Goal: Task Accomplishment & Management: Manage account settings

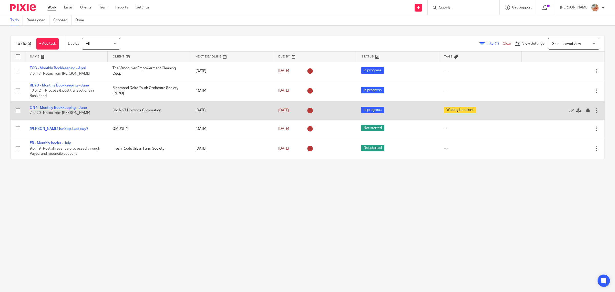
click at [62, 108] on link "ON7 - Monthly Bookkeeping - June" at bounding box center [58, 108] width 57 height 4
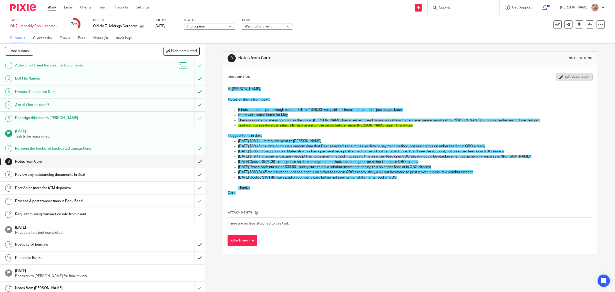
click at [557, 77] on button "Edit description" at bounding box center [575, 77] width 36 height 8
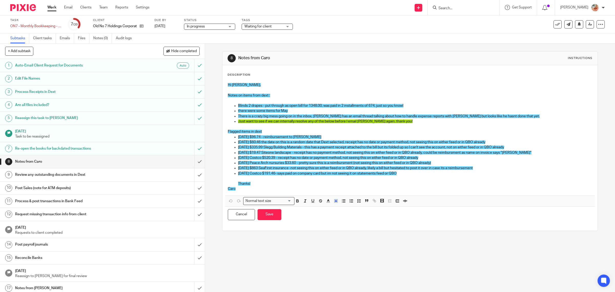
click at [272, 129] on p "Flagged items in dext" at bounding box center [410, 131] width 365 height 5
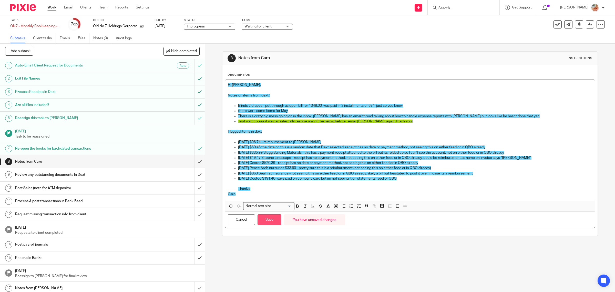
click at [268, 218] on button "Save" at bounding box center [270, 219] width 24 height 11
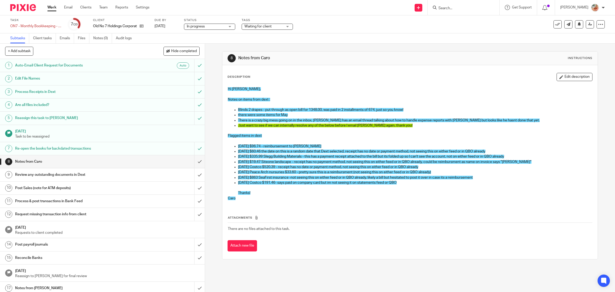
click at [558, 77] on button "Edit description" at bounding box center [575, 77] width 36 height 8
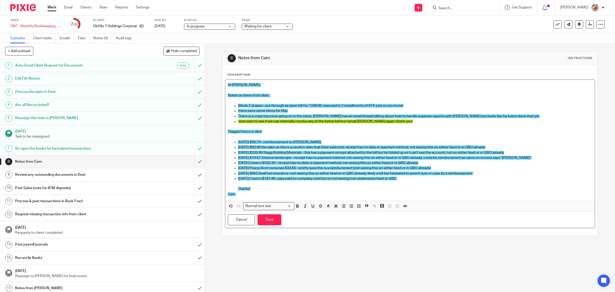
click at [298, 174] on span "2025-06-26 $863 SeaFirst insurance -not seeing this on either feed or in QBO al…" at bounding box center [355, 174] width 235 height 4
click at [262, 219] on button "Save" at bounding box center [270, 219] width 24 height 11
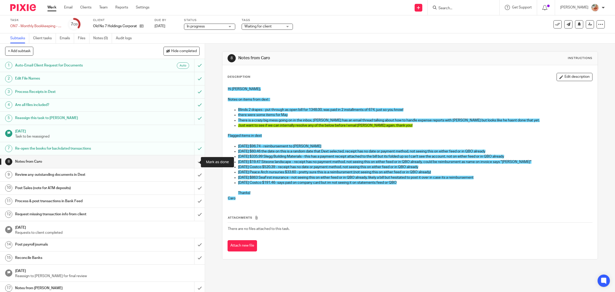
click at [193, 161] on input "submit" at bounding box center [102, 161] width 205 height 13
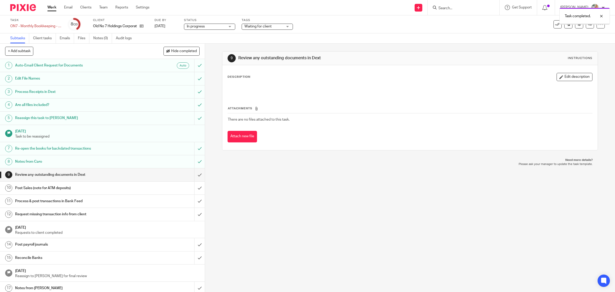
click at [193, 176] on input "submit" at bounding box center [102, 174] width 205 height 13
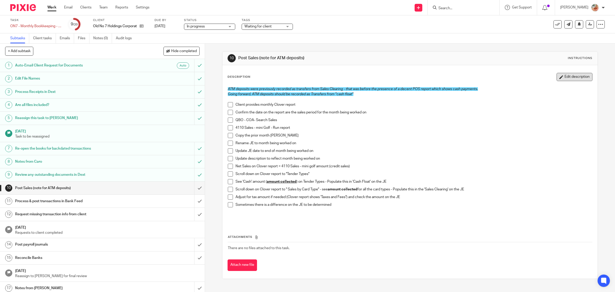
click at [557, 75] on button "Edit description" at bounding box center [575, 77] width 36 height 8
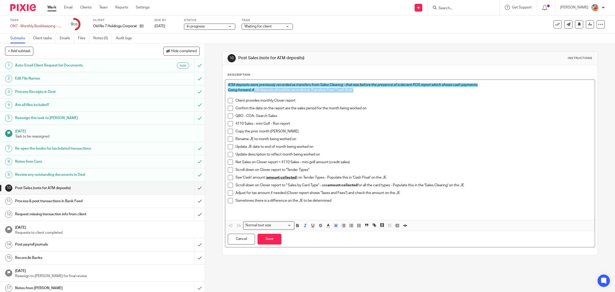
drag, startPoint x: 252, startPoint y: 89, endPoint x: 365, endPoint y: 90, distance: 113.9
click at [365, 90] on p "Going forward, ATM deposits should be recorded as Transfers from "cash float"" at bounding box center [410, 89] width 365 height 5
click at [297, 227] on icon "button" at bounding box center [297, 225] width 5 height 5
click at [311, 226] on icon "button" at bounding box center [313, 225] width 5 height 5
click at [264, 241] on button "Save" at bounding box center [270, 239] width 24 height 11
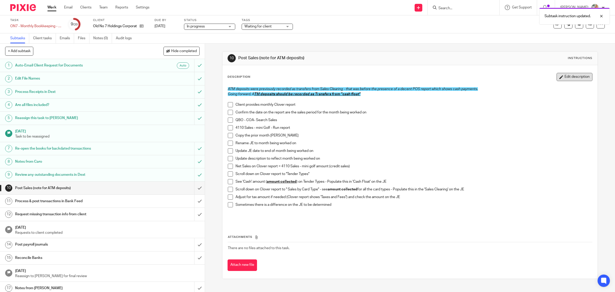
click at [564, 75] on button "Edit description" at bounding box center [575, 77] width 36 height 8
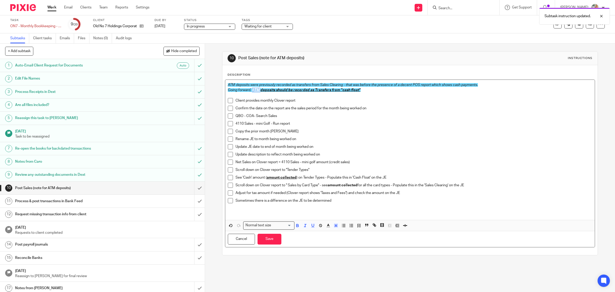
drag, startPoint x: 251, startPoint y: 89, endPoint x: 259, endPoint y: 90, distance: 8.9
click at [259, 90] on p "Going forward, A TM deposits should be recorded as Transfers from "cash float"" at bounding box center [410, 89] width 365 height 5
click at [311, 226] on icon "button" at bounding box center [313, 225] width 5 height 5
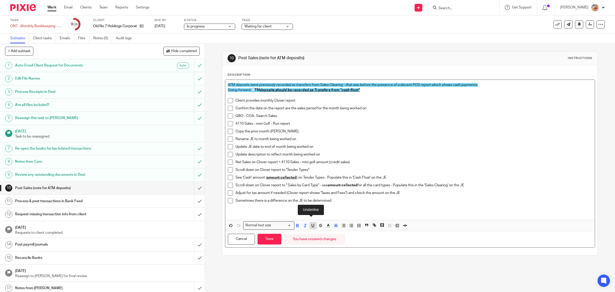
click at [311, 226] on icon "button" at bounding box center [313, 225] width 5 height 5
click at [276, 238] on button "Save" at bounding box center [270, 239] width 24 height 11
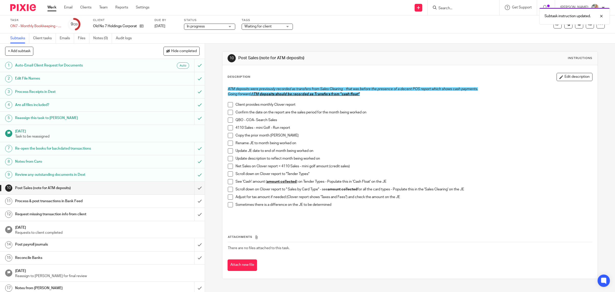
click at [275, 148] on p "Update JE date to end of month being worked on" at bounding box center [414, 150] width 357 height 5
click at [81, 40] on link "Files" at bounding box center [84, 38] width 12 height 10
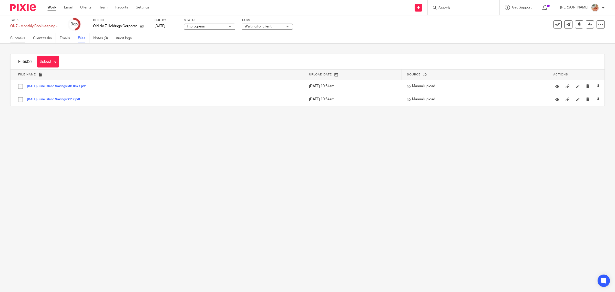
click at [18, 39] on link "Subtasks" at bounding box center [19, 38] width 19 height 10
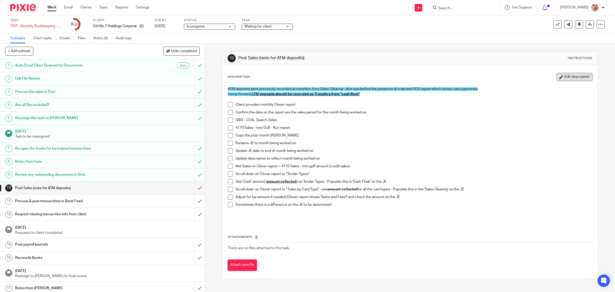
click at [567, 77] on button "Edit description" at bounding box center [575, 77] width 36 height 8
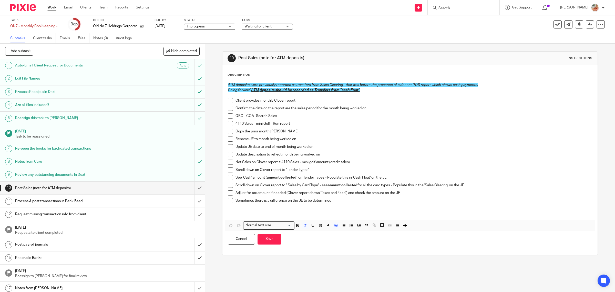
click at [365, 91] on p "Going forward, A TM deposits should be recorded as Transfers from "cash float"" at bounding box center [410, 89] width 365 height 5
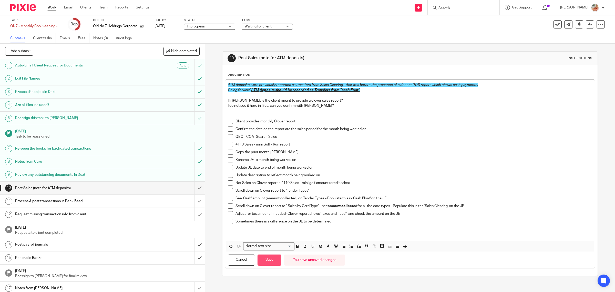
click at [268, 262] on button "Save" at bounding box center [270, 259] width 24 height 11
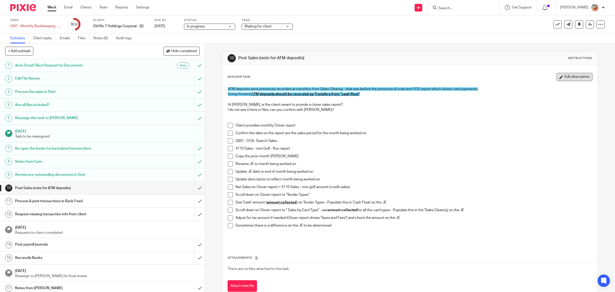
click at [565, 75] on button "Edit description" at bounding box center [575, 77] width 36 height 8
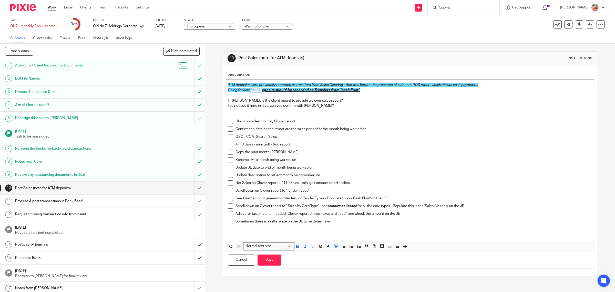
drag, startPoint x: 249, startPoint y: 89, endPoint x: 262, endPoint y: 89, distance: 12.1
click at [262, 89] on p "Going forward, A TM deposits should be recorded as Transfers from "cash float"" at bounding box center [410, 89] width 365 height 5
click at [275, 122] on p "Client provides monthly Clover report" at bounding box center [414, 121] width 357 height 5
drag, startPoint x: 251, startPoint y: 89, endPoint x: 255, endPoint y: 89, distance: 4.1
click at [255, 89] on p "Going forward, A TM deposits should be recorded as Transfers from "cash float"" at bounding box center [410, 89] width 365 height 5
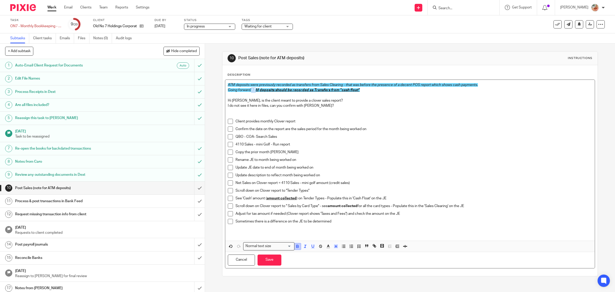
click at [298, 248] on button "button" at bounding box center [298, 246] width 6 height 6
click at [267, 263] on button "Save" at bounding box center [270, 259] width 24 height 11
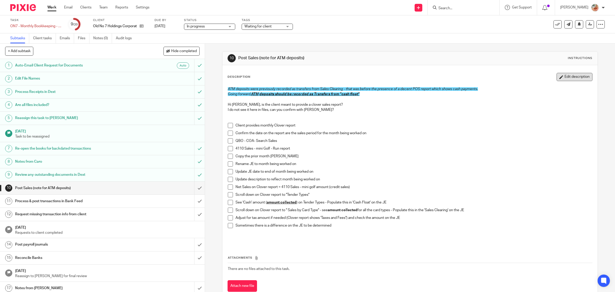
click at [573, 76] on button "Edit description" at bounding box center [575, 77] width 36 height 8
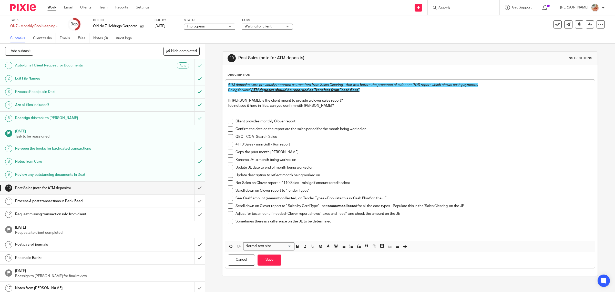
click at [331, 106] on p "I do not see it here in files, can you confirm with [PERSON_NAME]?" at bounding box center [410, 105] width 365 height 5
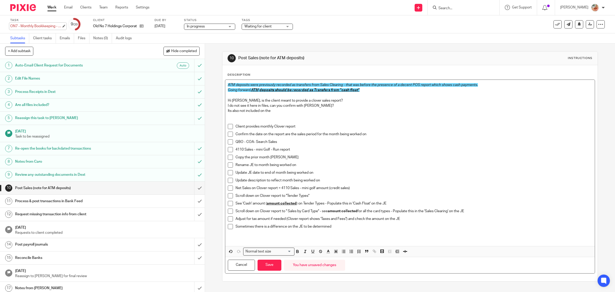
click at [48, 25] on div "ON7 - Monthly Bookkeeping - June Save ON7 - Monthly Bookkeeping - June" at bounding box center [35, 26] width 51 height 5
click at [53, 28] on input "ON7 - Monthly Bookkeeping - June" at bounding box center [47, 27] width 75 height 6
click at [39, 25] on input "ON7 - Monthly Bookkeeping - June" at bounding box center [47, 27] width 75 height 6
click at [40, 25] on input "ON7 - Monthly Bookkeeping - June" at bounding box center [47, 27] width 75 height 6
click at [34, 27] on input "ON7 - Monthly Bookkeeping - June" at bounding box center [47, 27] width 75 height 6
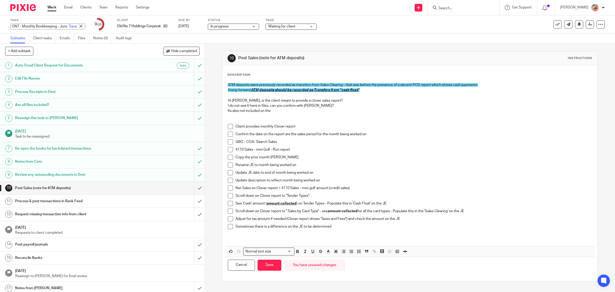
scroll to position [0, 10]
drag, startPoint x: 28, startPoint y: 26, endPoint x: 60, endPoint y: 26, distance: 31.3
click at [60, 26] on div "ON7 - Monthly Bookkeeping - June Save" at bounding box center [47, 27] width 75 height 6
click at [409, 119] on p at bounding box center [410, 121] width 365 height 5
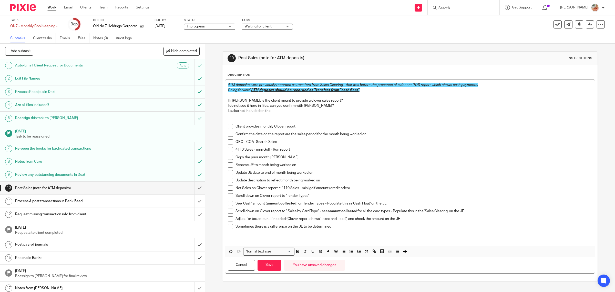
drag, startPoint x: 272, startPoint y: 112, endPoint x: 212, endPoint y: 96, distance: 61.8
click at [212, 96] on div "10 Post Sales (note for ATM deposits) Instructions Description ATM deposits wer…" at bounding box center [410, 168] width 410 height 248
click at [293, 133] on p "Confirm the date on the report are the sales period for the month being worked …" at bounding box center [414, 134] width 357 height 5
click at [278, 111] on p "Its also not included on the" at bounding box center [410, 110] width 365 height 5
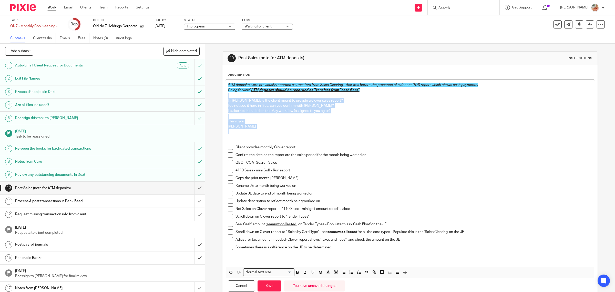
drag, startPoint x: 200, startPoint y: 116, endPoint x: 200, endPoint y: 97, distance: 19.2
click at [200, 97] on div "+ Add subtask Hide completed Cancel + Add 1 Auto-Email Client Request for Docum…" at bounding box center [307, 168] width 615 height 248
click at [334, 272] on icon "button" at bounding box center [336, 272] width 5 height 5
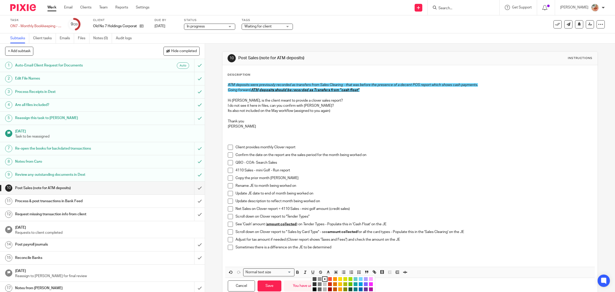
click at [369, 279] on li "color:#FDA1FF" at bounding box center [371, 279] width 4 height 4
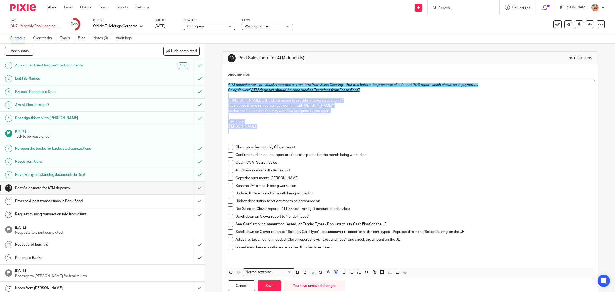
drag, startPoint x: 266, startPoint y: 286, endPoint x: 274, endPoint y: 278, distance: 10.9
click at [266, 286] on button "Save" at bounding box center [270, 285] width 24 height 11
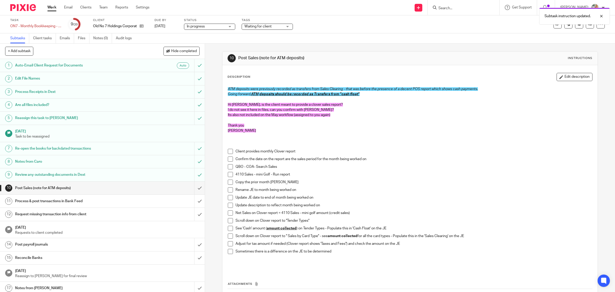
click at [277, 131] on p "Ciara" at bounding box center [410, 130] width 365 height 5
click at [88, 39] on link "Files" at bounding box center [84, 38] width 12 height 10
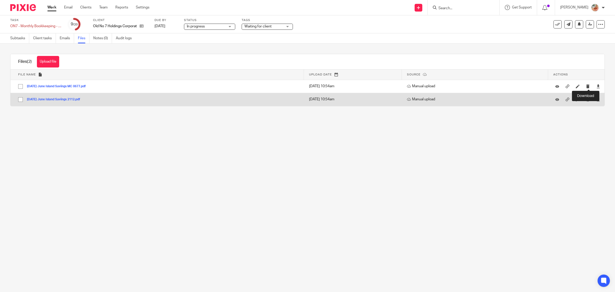
drag, startPoint x: 589, startPoint y: 87, endPoint x: 592, endPoint y: 95, distance: 8.5
click at [597, 88] on icon at bounding box center [599, 86] width 4 height 4
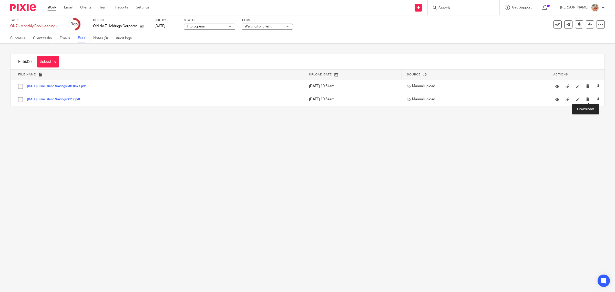
drag, startPoint x: 588, startPoint y: 101, endPoint x: 594, endPoint y: 107, distance: 8.9
click at [597, 101] on icon at bounding box center [599, 99] width 4 height 4
click at [13, 40] on link "Subtasks" at bounding box center [19, 38] width 19 height 10
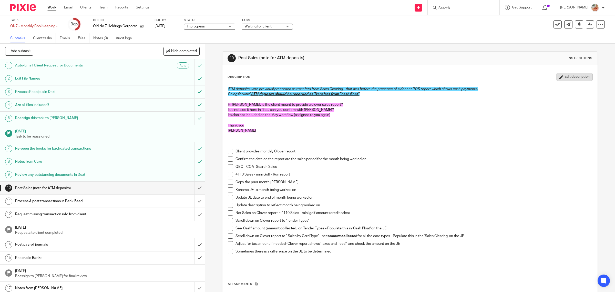
click at [559, 76] on button "Edit description" at bounding box center [575, 77] width 36 height 8
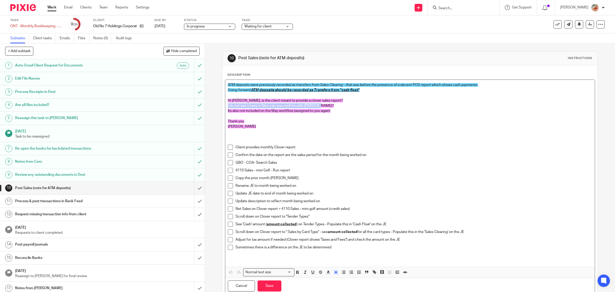
drag, startPoint x: 321, startPoint y: 104, endPoint x: 214, endPoint y: 105, distance: 106.7
click at [214, 105] on div "10 Post Sales (note for ATM deposits) Instructions Description ATM deposits wer…" at bounding box center [410, 168] width 410 height 248
click at [258, 124] on p "[PERSON_NAME]" at bounding box center [410, 126] width 365 height 5
drag, startPoint x: 232, startPoint y: 128, endPoint x: 223, endPoint y: 99, distance: 30.4
click at [225, 99] on div "ATM deposits were previously recorded as transfers from Sales Clearing - that w…" at bounding box center [410, 186] width 371 height 215
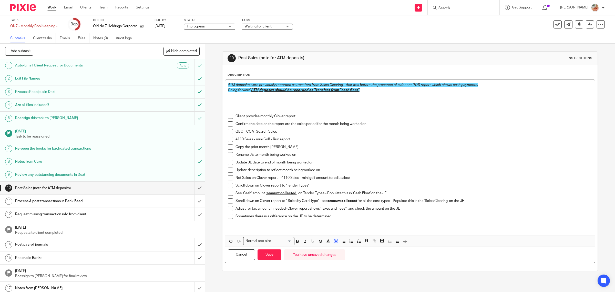
click at [228, 108] on p at bounding box center [410, 110] width 365 height 5
click at [237, 104] on p at bounding box center [410, 106] width 365 height 16
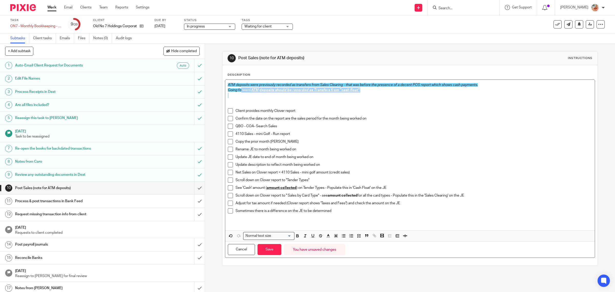
click at [240, 93] on div "ATM deposits were previously recorded as transfers from Sales Clearing - that w…" at bounding box center [410, 155] width 370 height 151
click at [238, 102] on p at bounding box center [410, 103] width 365 height 11
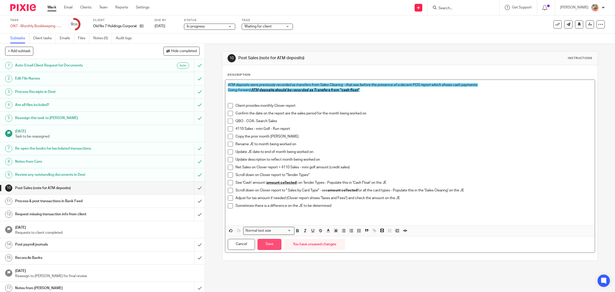
click at [268, 242] on button "Save" at bounding box center [270, 244] width 24 height 11
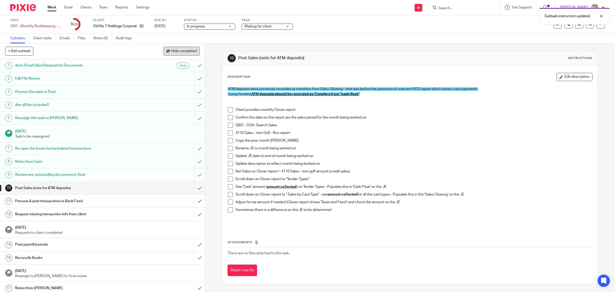
click at [190, 48] on button "Hide completed" at bounding box center [182, 51] width 36 height 9
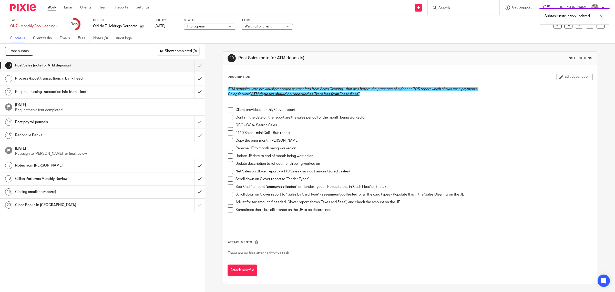
click at [263, 26] on span "Waiting for client" at bounding box center [258, 27] width 27 height 4
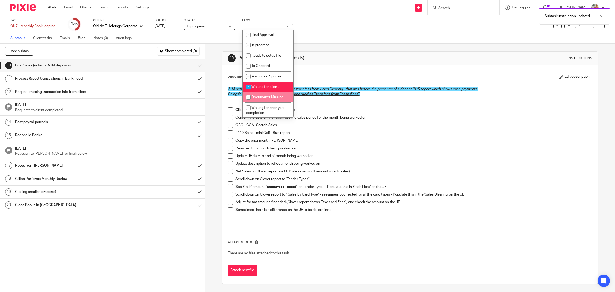
click at [255, 97] on span "Documents Missing" at bounding box center [268, 97] width 32 height 4
checkbox input "true"
click at [405, 169] on p "Net Sales on Clover report = 4110 Sales - mini golf amount (credit sales)" at bounding box center [414, 171] width 357 height 5
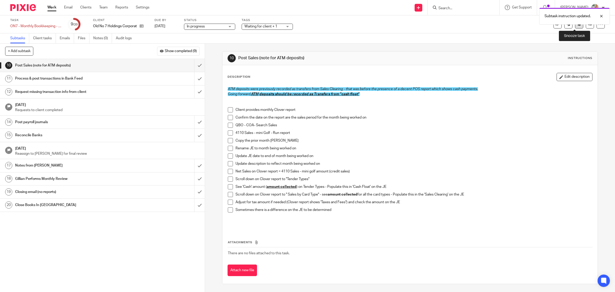
click at [575, 27] on button at bounding box center [579, 24] width 8 height 8
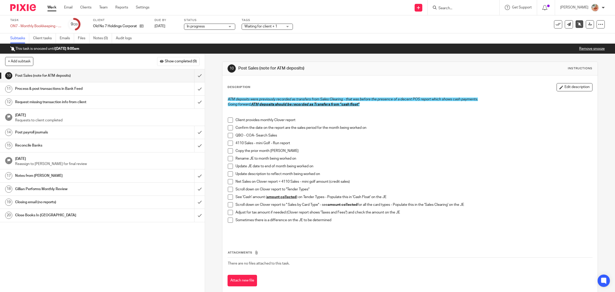
click at [55, 8] on link "Work" at bounding box center [51, 7] width 9 height 5
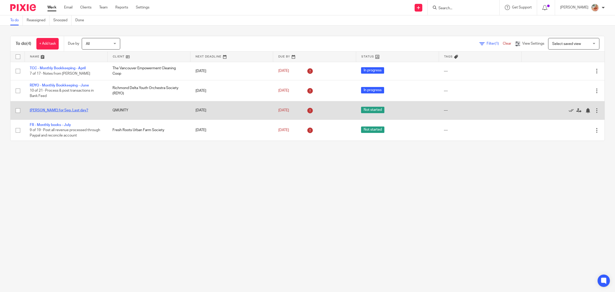
click at [49, 109] on link "[PERSON_NAME] for Sep. Last day?" at bounding box center [59, 110] width 58 height 4
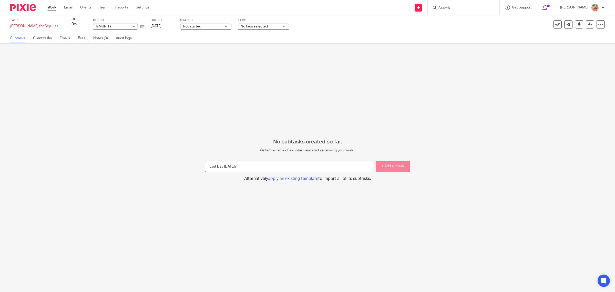
type input "Last Day August 8th?"
click at [379, 168] on button "+ Add subtask" at bounding box center [393, 167] width 34 height 12
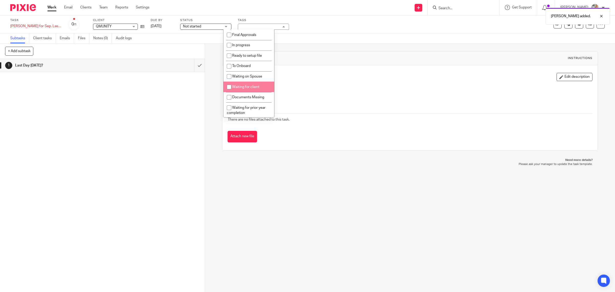
click at [243, 86] on span "Waiting for client" at bounding box center [245, 87] width 27 height 4
checkbox input "true"
click at [362, 98] on div "Attachments There are no files attached to this task. Attach new file" at bounding box center [410, 119] width 365 height 47
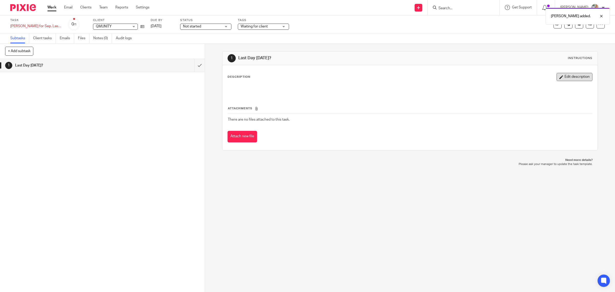
click at [558, 77] on button "Edit description" at bounding box center [575, 77] width 36 height 8
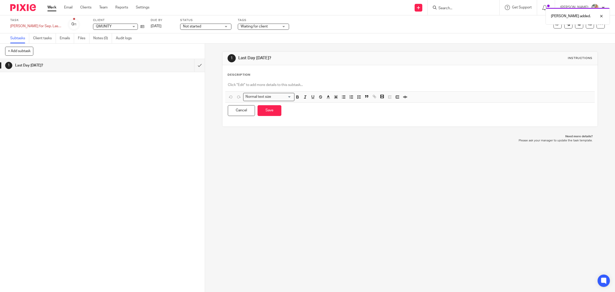
click at [252, 84] on p at bounding box center [410, 84] width 365 height 5
click at [349, 98] on icon "button" at bounding box center [351, 97] width 5 height 5
click at [359, 97] on line "button" at bounding box center [360, 97] width 2 height 0
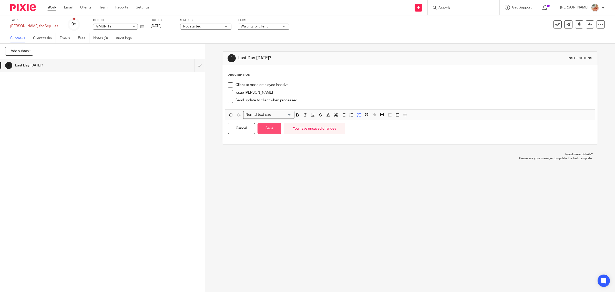
click at [274, 129] on button "Save" at bounding box center [270, 128] width 24 height 11
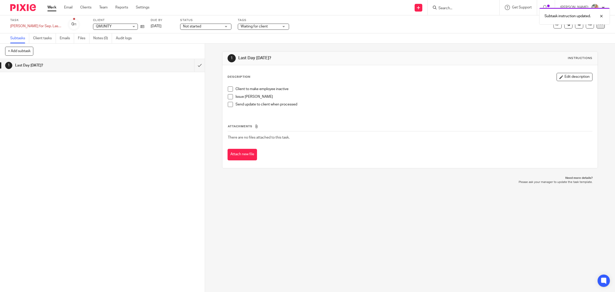
click at [597, 27] on div at bounding box center [601, 24] width 8 height 8
drag, startPoint x: 263, startPoint y: 104, endPoint x: 504, endPoint y: 70, distance: 243.7
click at [264, 104] on p "Send update to client when processed" at bounding box center [414, 104] width 357 height 5
click at [557, 80] on button "Edit description" at bounding box center [575, 77] width 36 height 8
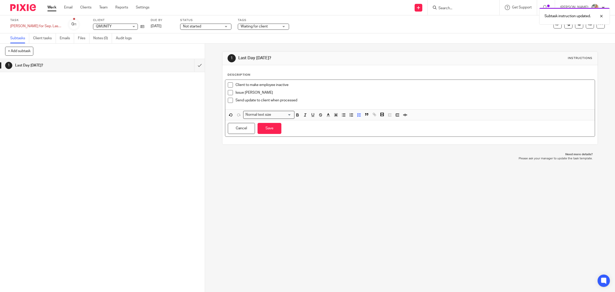
click at [232, 86] on li "Client to make employee inactive" at bounding box center [410, 86] width 365 height 8
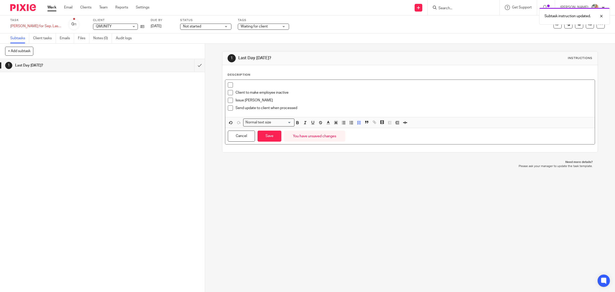
click at [247, 81] on div "Client to make employee inactive Issue ROE Send update to client when processed" at bounding box center [410, 98] width 370 height 37
click at [229, 85] on span at bounding box center [230, 84] width 5 height 5
click at [270, 135] on button "Save" at bounding box center [270, 136] width 24 height 11
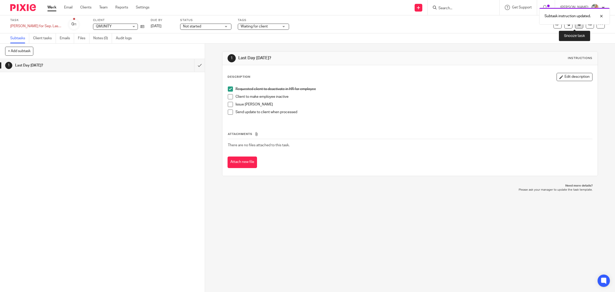
click at [575, 26] on button at bounding box center [579, 24] width 8 height 8
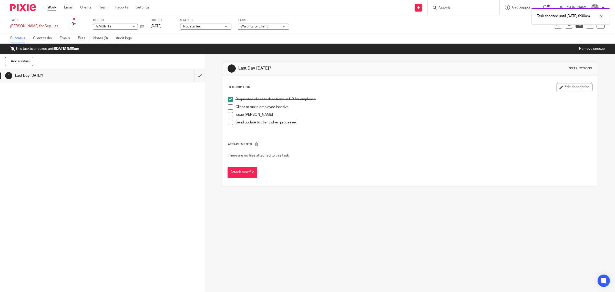
click at [48, 8] on link "Work" at bounding box center [51, 7] width 9 height 5
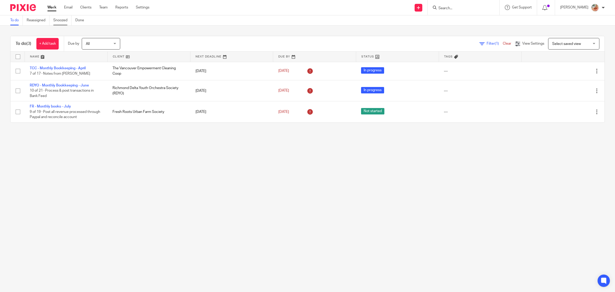
click at [58, 22] on link "Snoozed" at bounding box center [62, 20] width 18 height 10
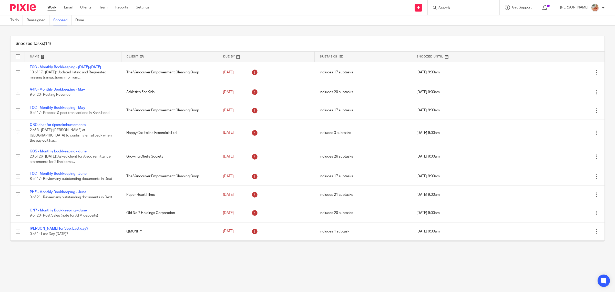
click at [48, 8] on link "Work" at bounding box center [51, 7] width 9 height 5
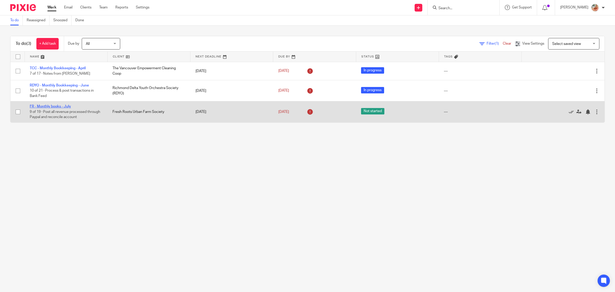
click at [47, 105] on link "FR - Monthly books - July" at bounding box center [50, 107] width 41 height 4
